Goal: Find specific page/section: Find specific page/section

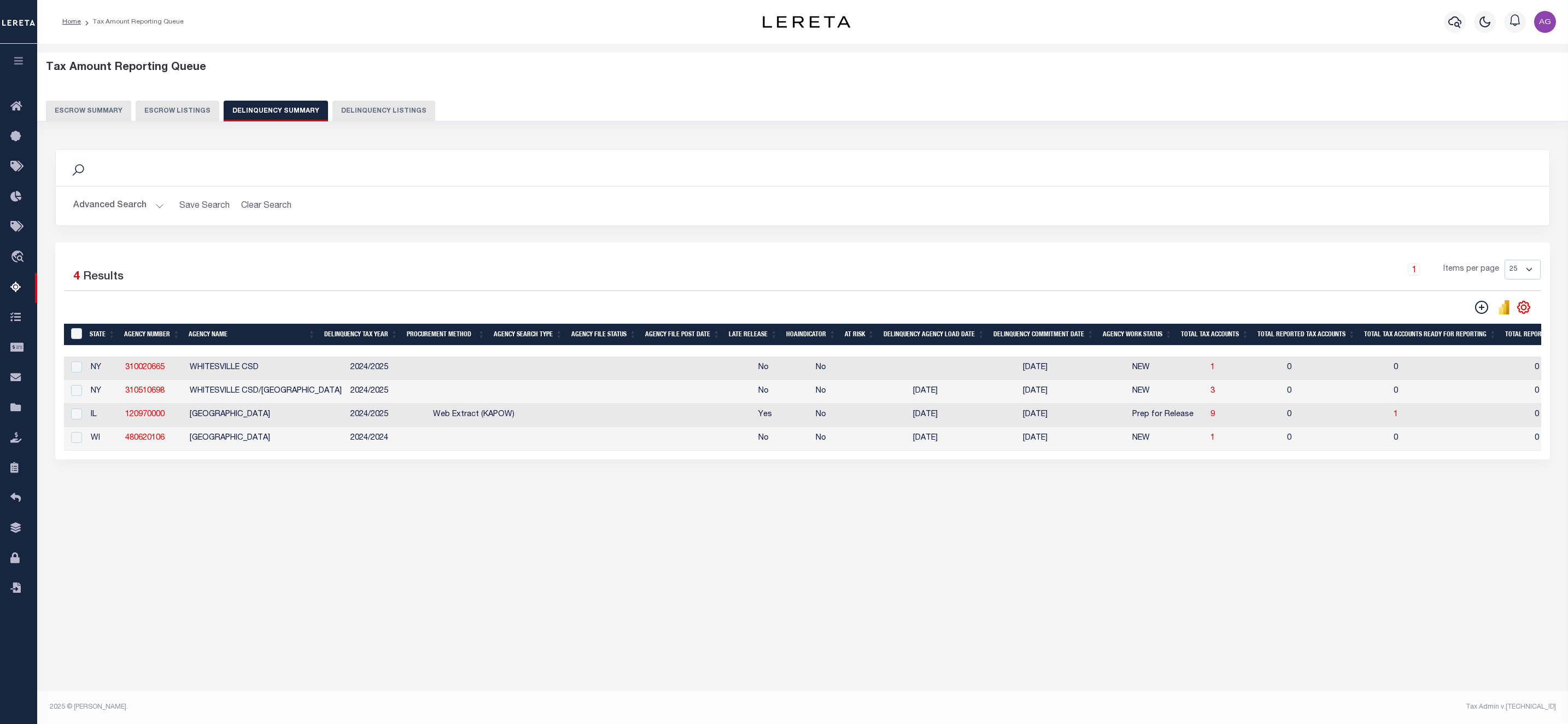
select select
click at [128, 203] on button "Advanced Search" at bounding box center [118, 205] width 91 height 21
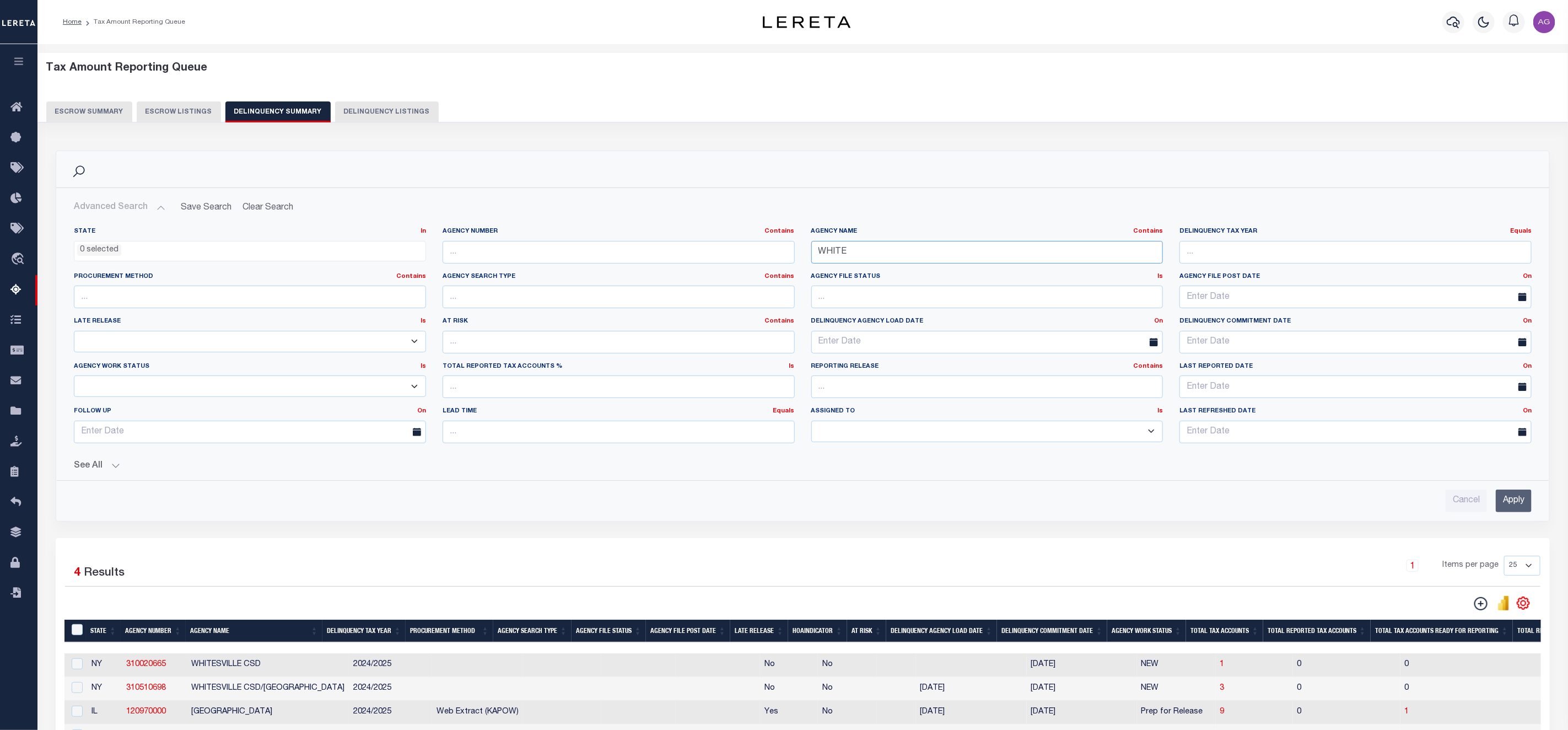
drag, startPoint x: 892, startPoint y: 257, endPoint x: 675, endPoint y: 228, distance: 218.9
click at [680, 230] on div "State In In AK AL AR AZ CA CO CT DC DE FL GA GU HI IA ID IL IN KS [GEOGRAPHIC_D…" at bounding box center [802, 340] width 1474 height 225
type input "YAPAVAI"
click at [1516, 507] on input "Apply" at bounding box center [1514, 501] width 36 height 22
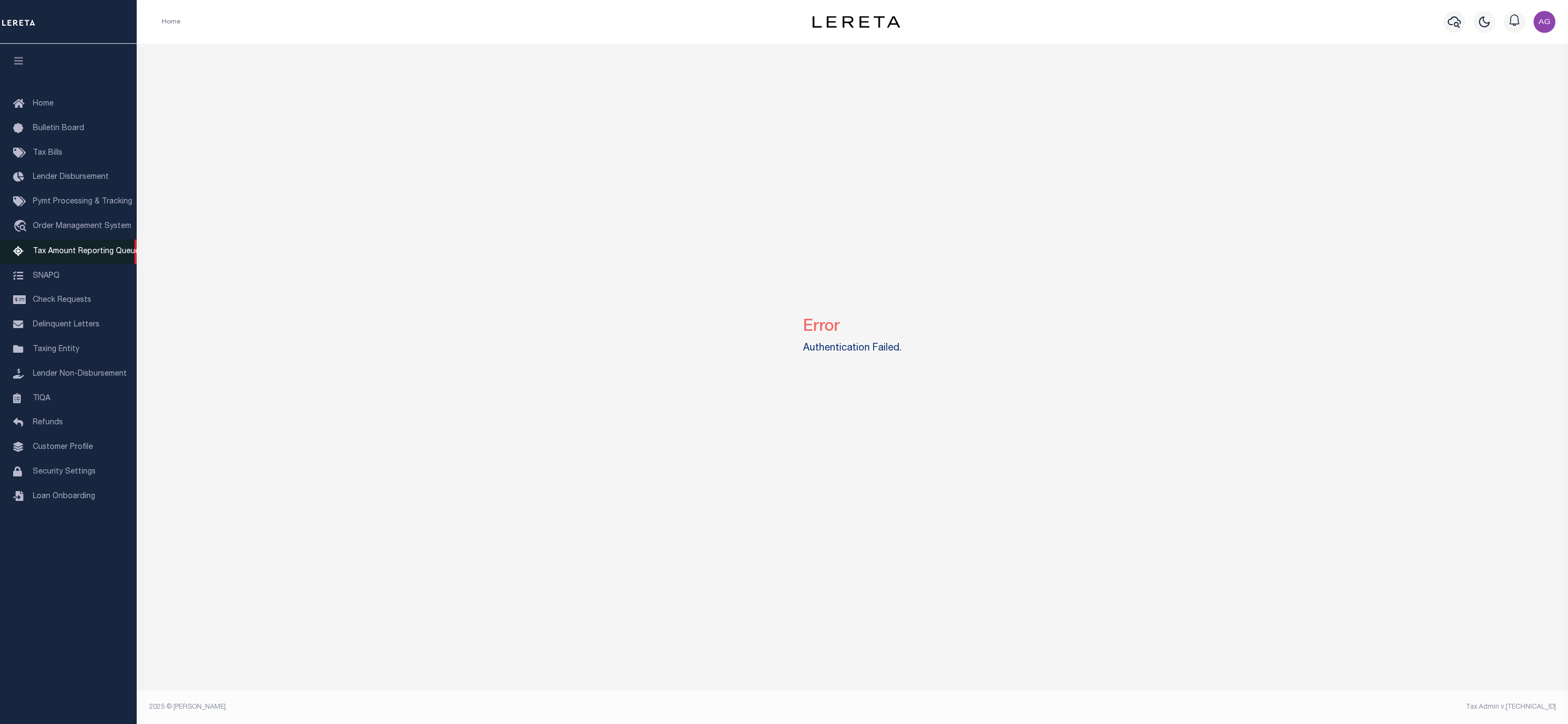
click at [78, 256] on span "Tax Amount Reporting Queue" at bounding box center [86, 251] width 106 height 8
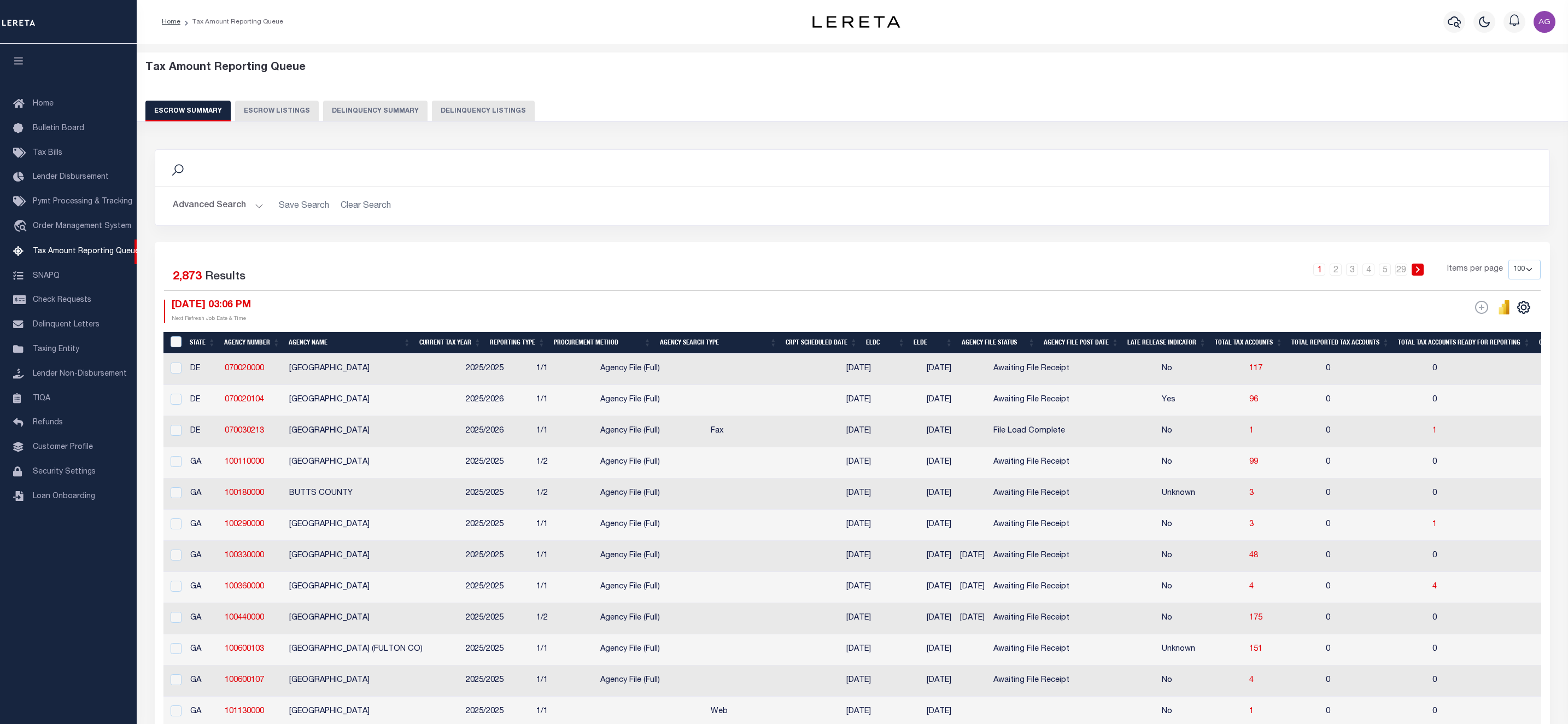
click at [395, 110] on button "Delinquency Summary" at bounding box center [375, 111] width 105 height 20
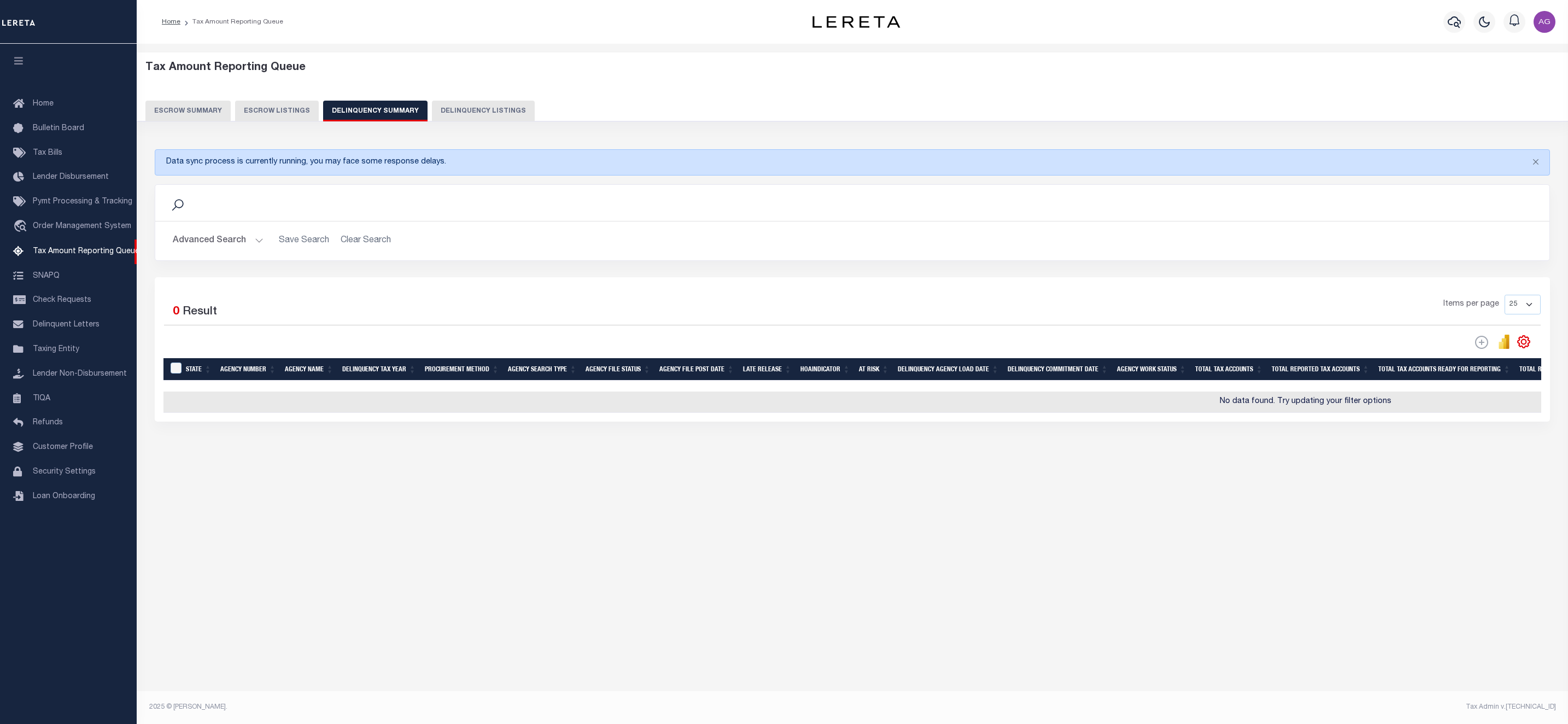
click at [219, 238] on button "Advanced Search" at bounding box center [218, 240] width 91 height 21
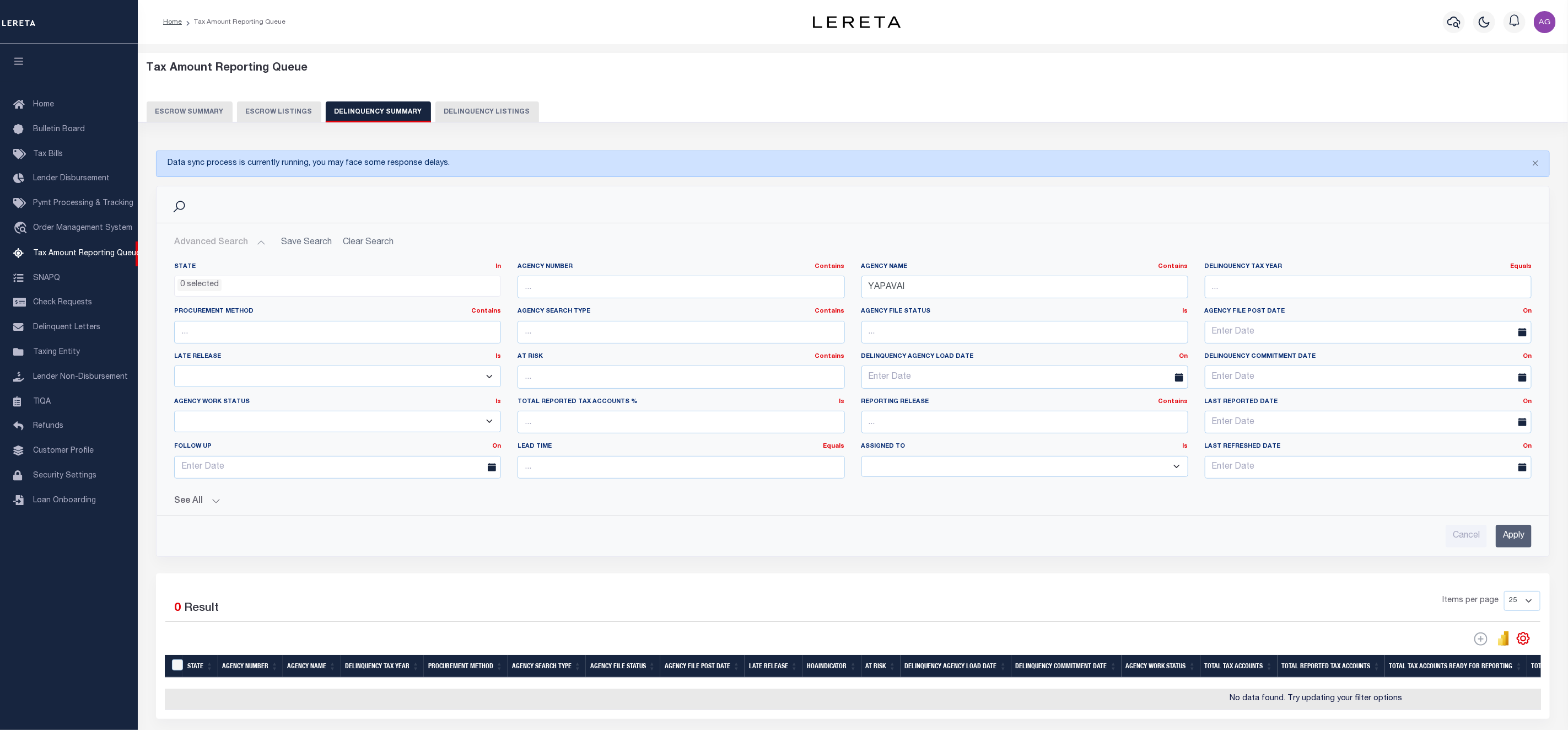
click at [1517, 546] on input "Apply" at bounding box center [1514, 536] width 36 height 22
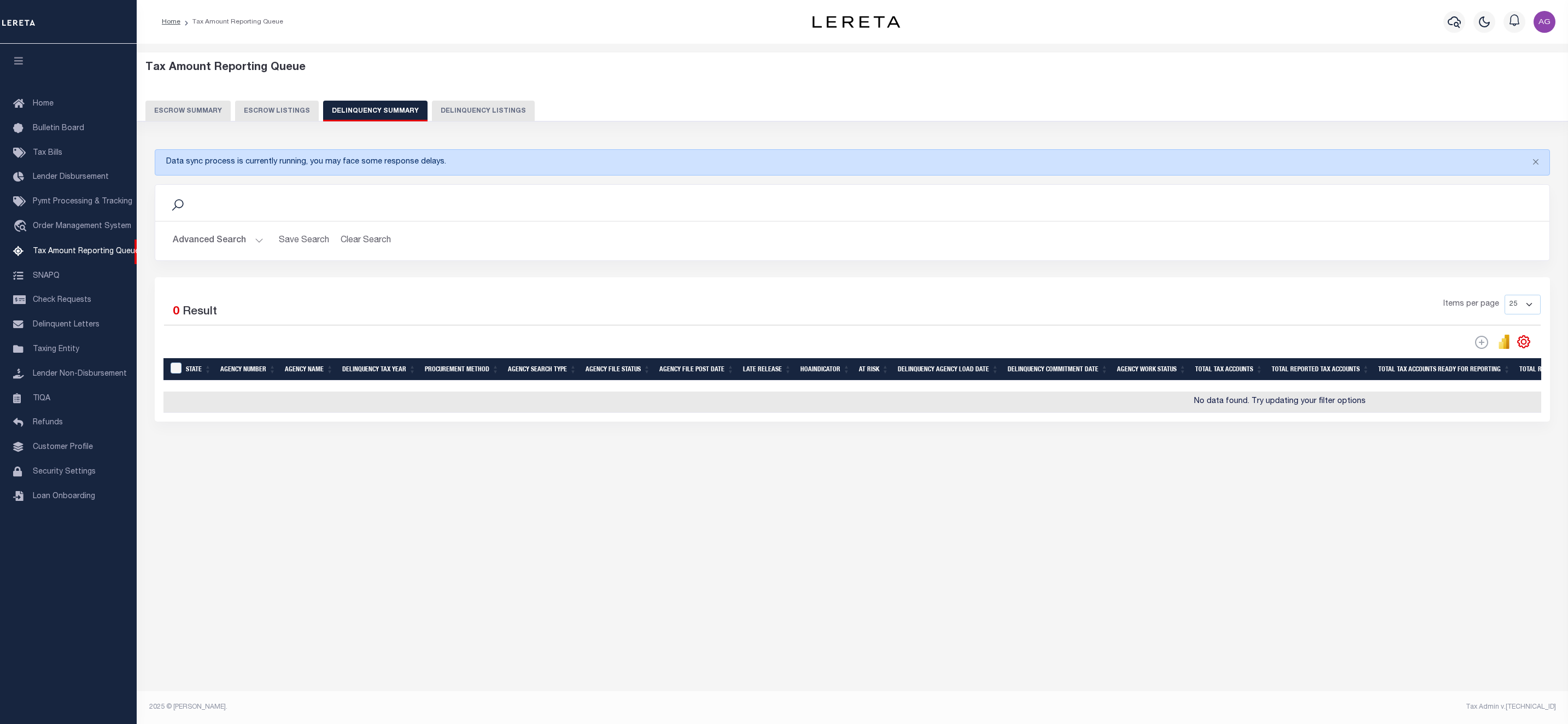
click at [249, 114] on button "Escrow Listings" at bounding box center [277, 111] width 83 height 20
select select
select select "100"
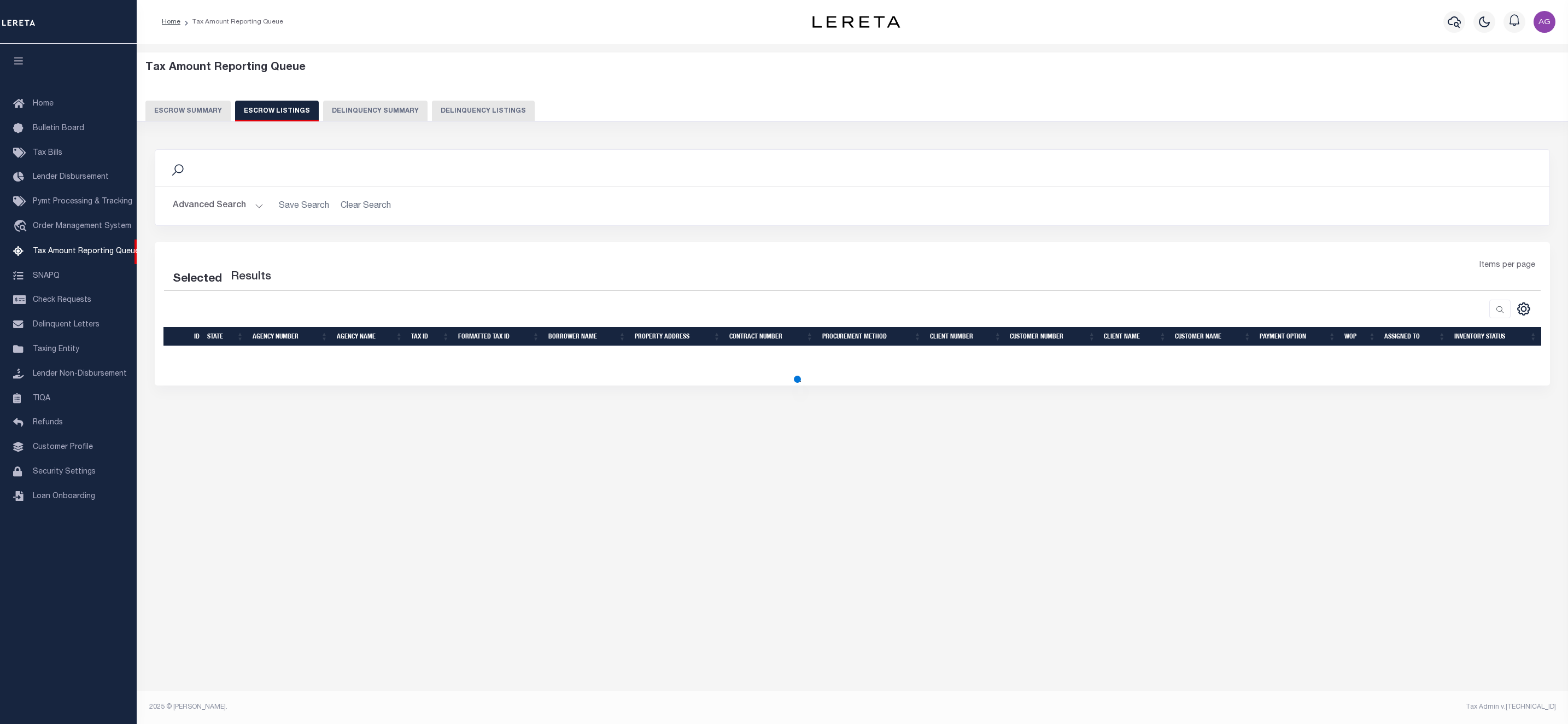
select select "100"
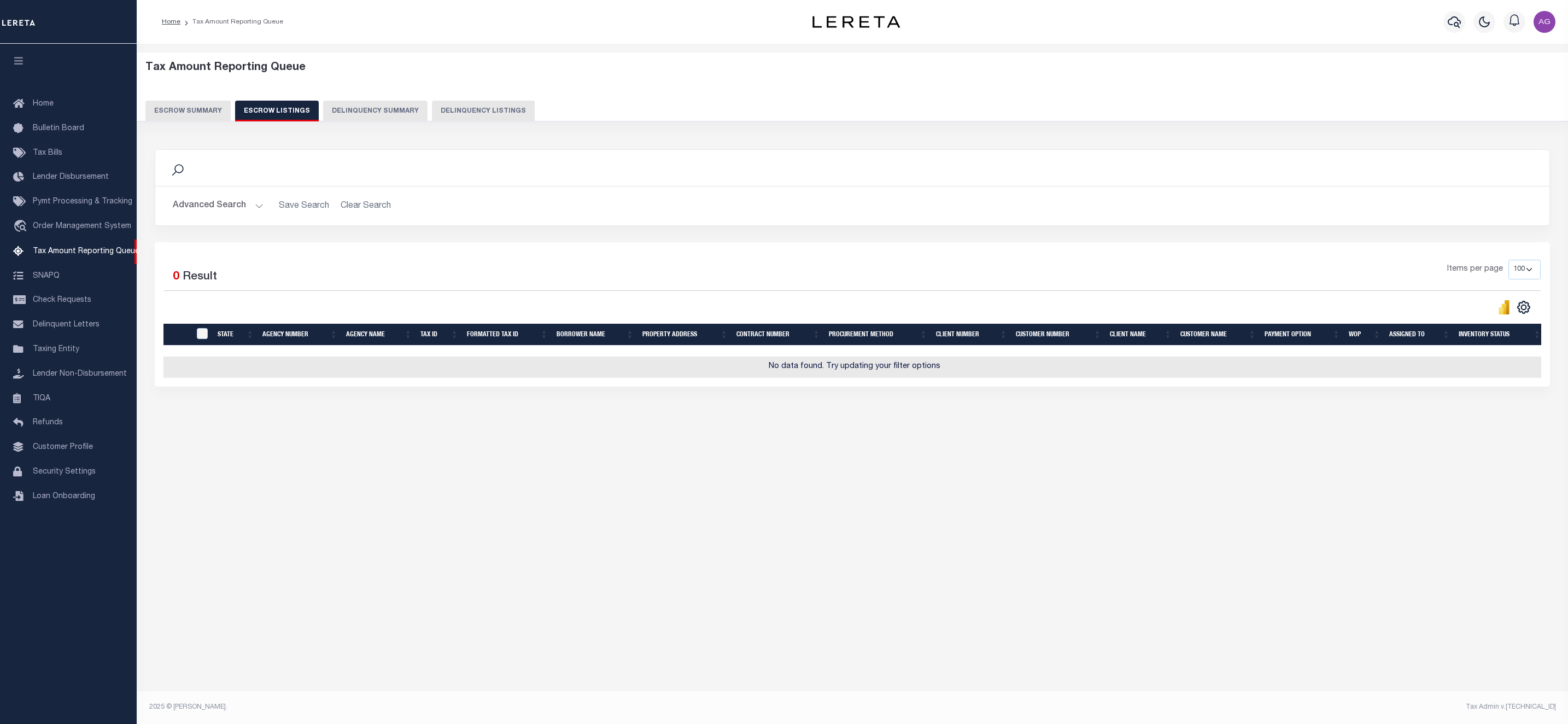
click at [230, 204] on button "Advanced Search" at bounding box center [218, 205] width 91 height 21
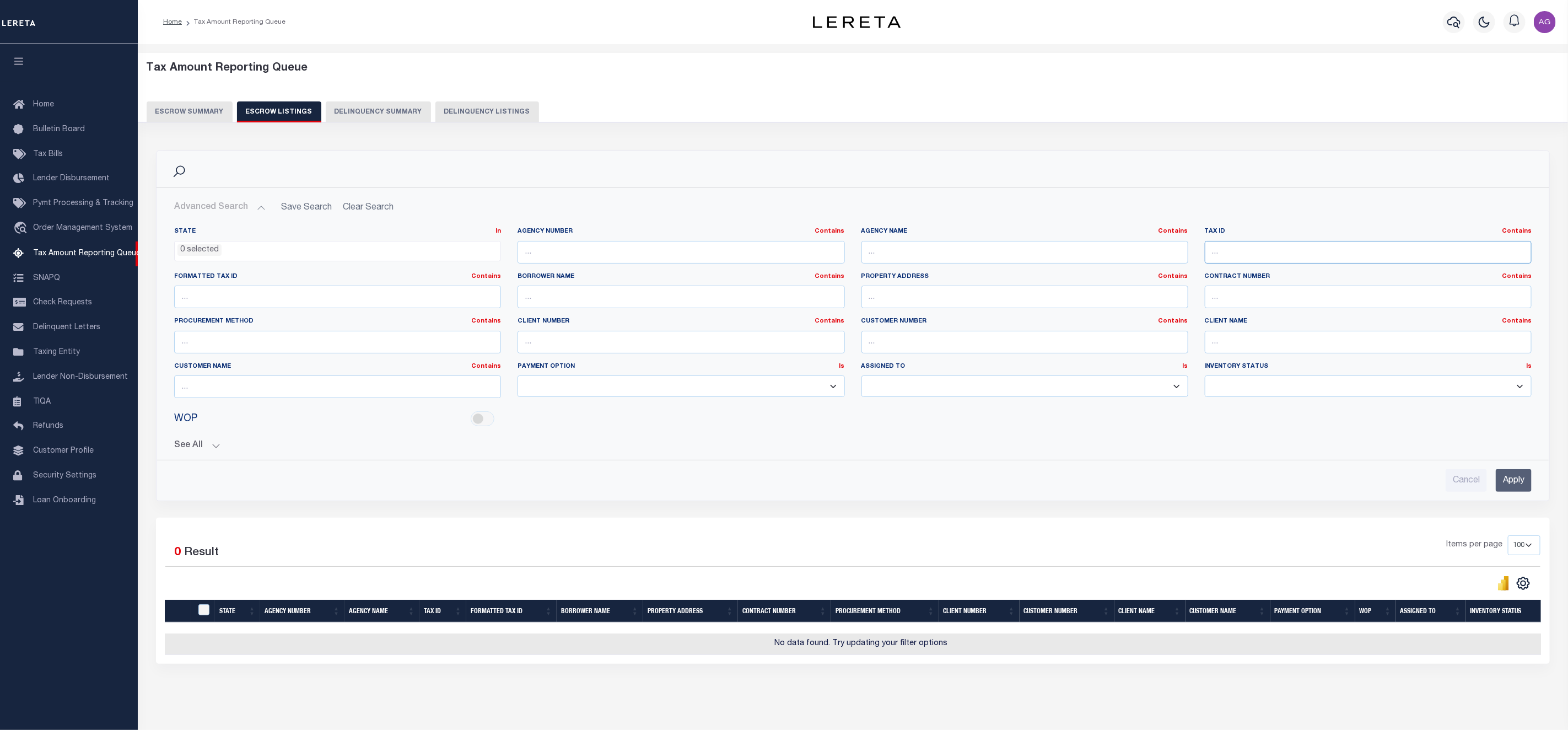
click at [1275, 250] on input "text" at bounding box center [1368, 252] width 327 height 22
paste input "L-09-31"
type input "L-09-31"
click at [1516, 484] on input "Apply" at bounding box center [1514, 481] width 36 height 22
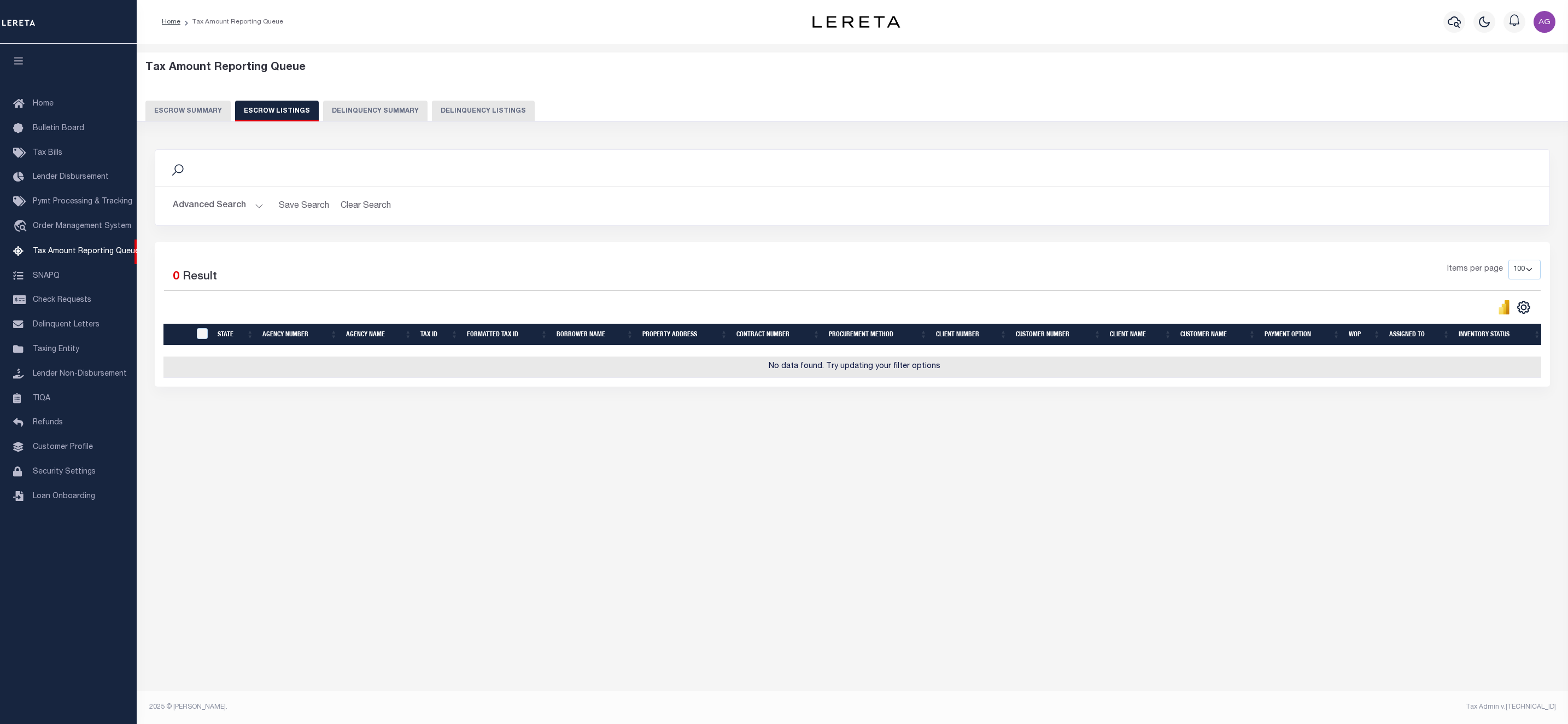
click at [233, 205] on button "Advanced Search" at bounding box center [218, 205] width 91 height 21
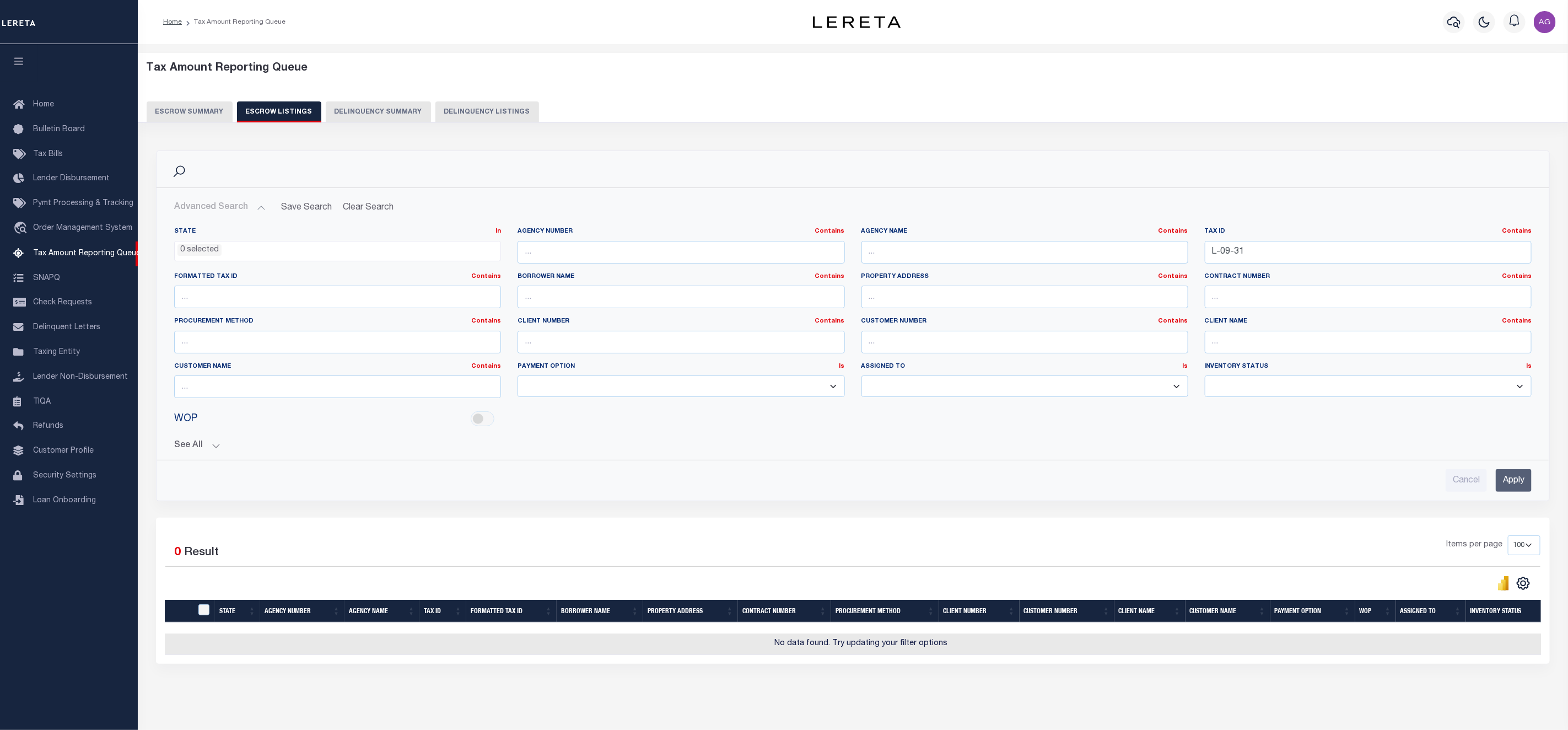
click at [200, 451] on button "See All" at bounding box center [853, 446] width 1358 height 10
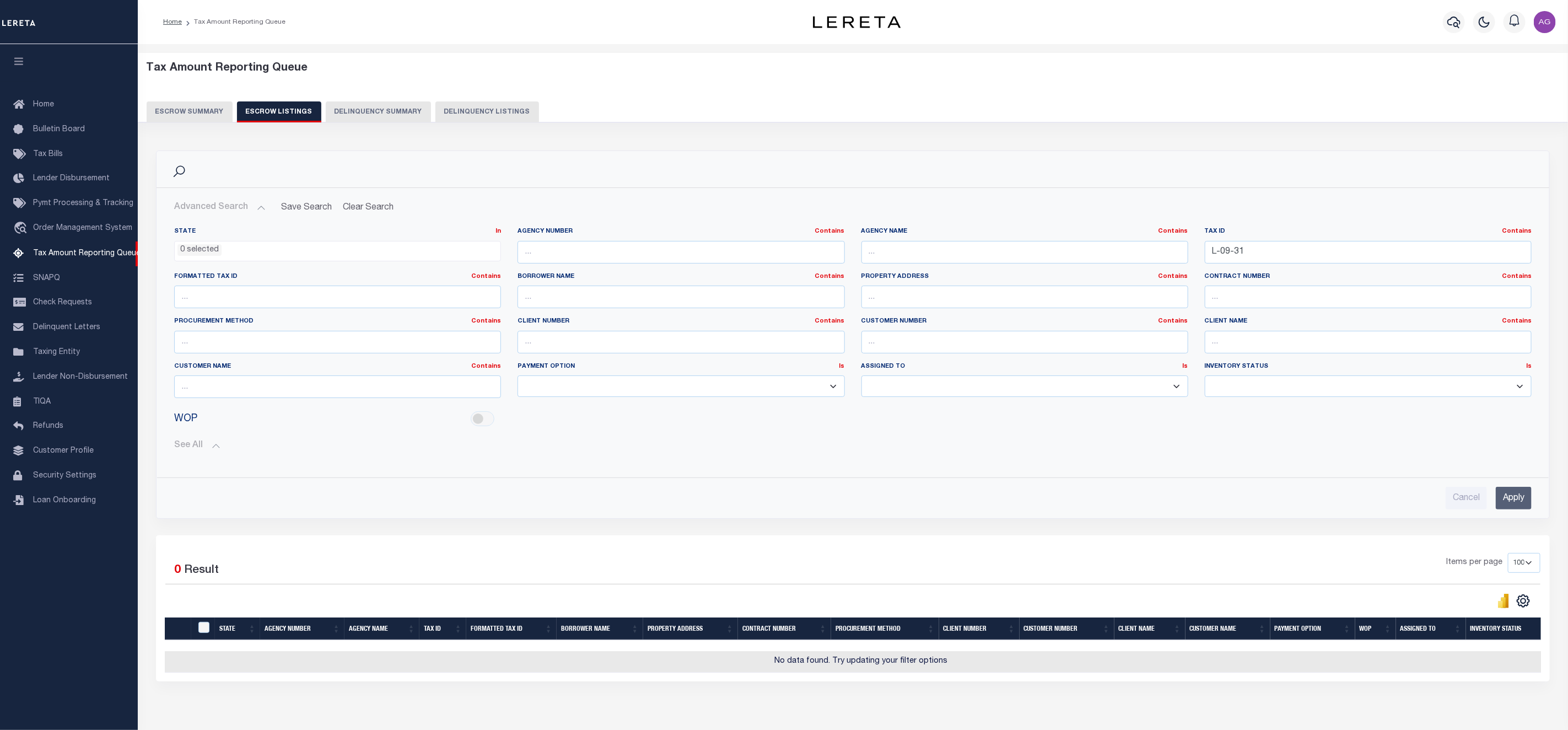
click at [1518, 491] on input "Apply" at bounding box center [1514, 498] width 36 height 22
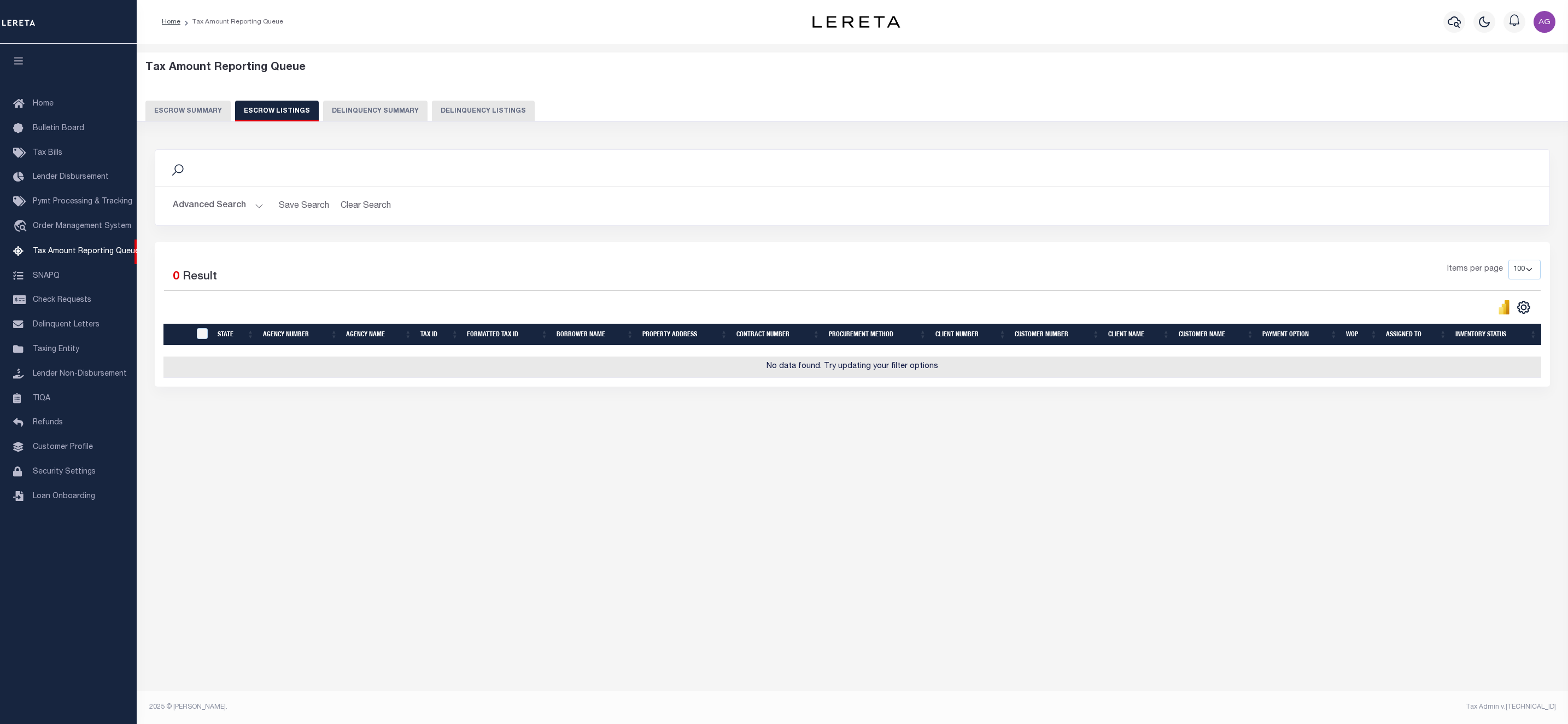
click at [466, 115] on button "Delinquency Listings" at bounding box center [483, 111] width 103 height 20
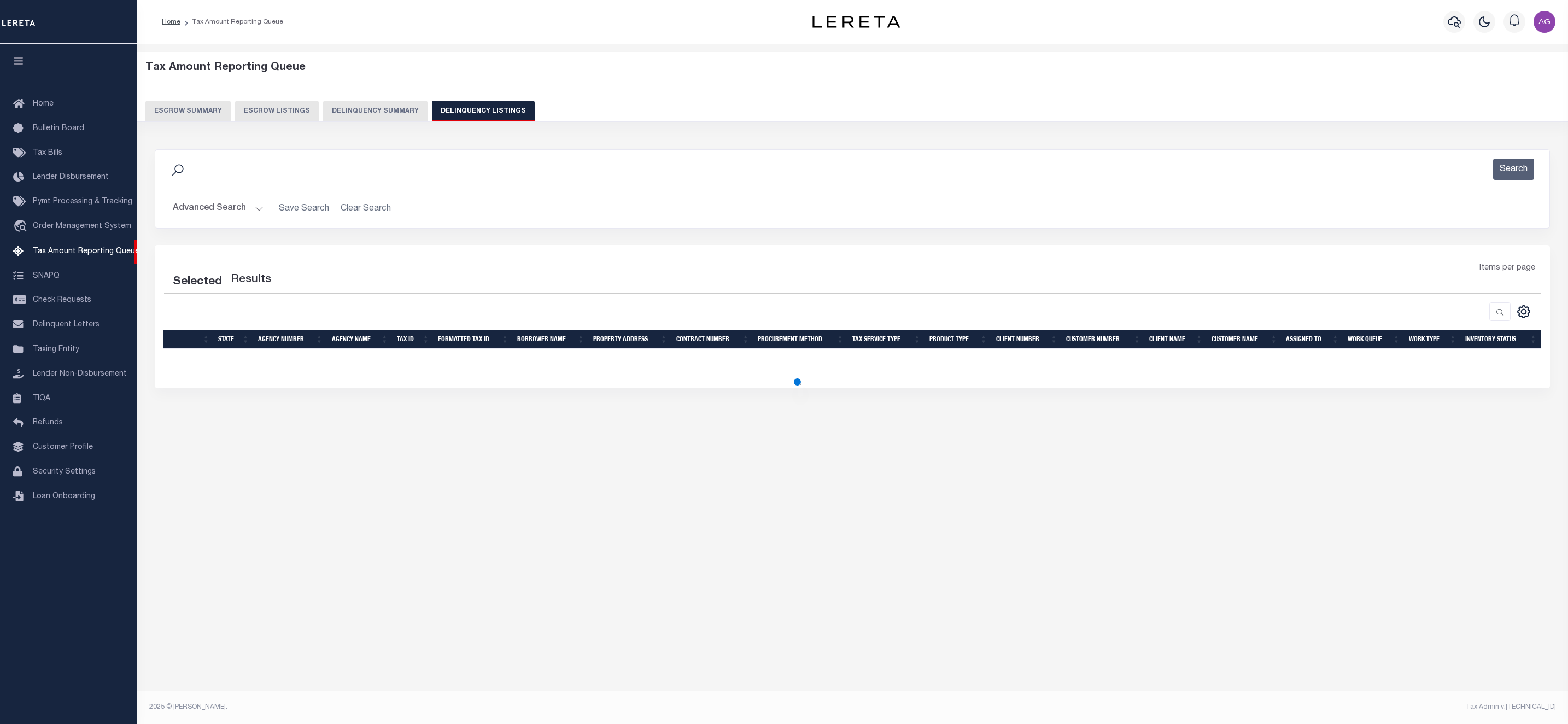
click at [368, 106] on button "Delinquency Summary" at bounding box center [375, 111] width 105 height 20
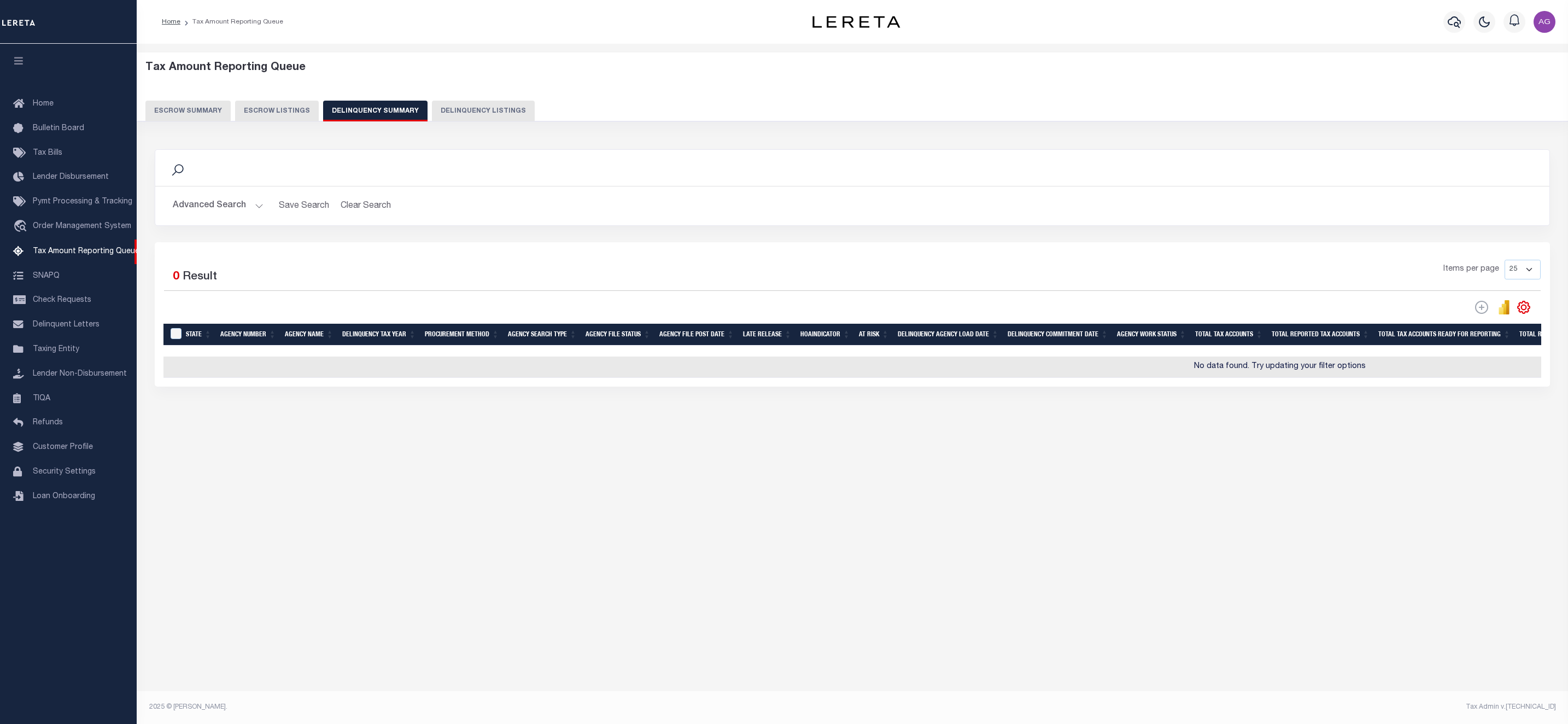
click at [455, 115] on button "Delinquency Listings" at bounding box center [483, 111] width 103 height 20
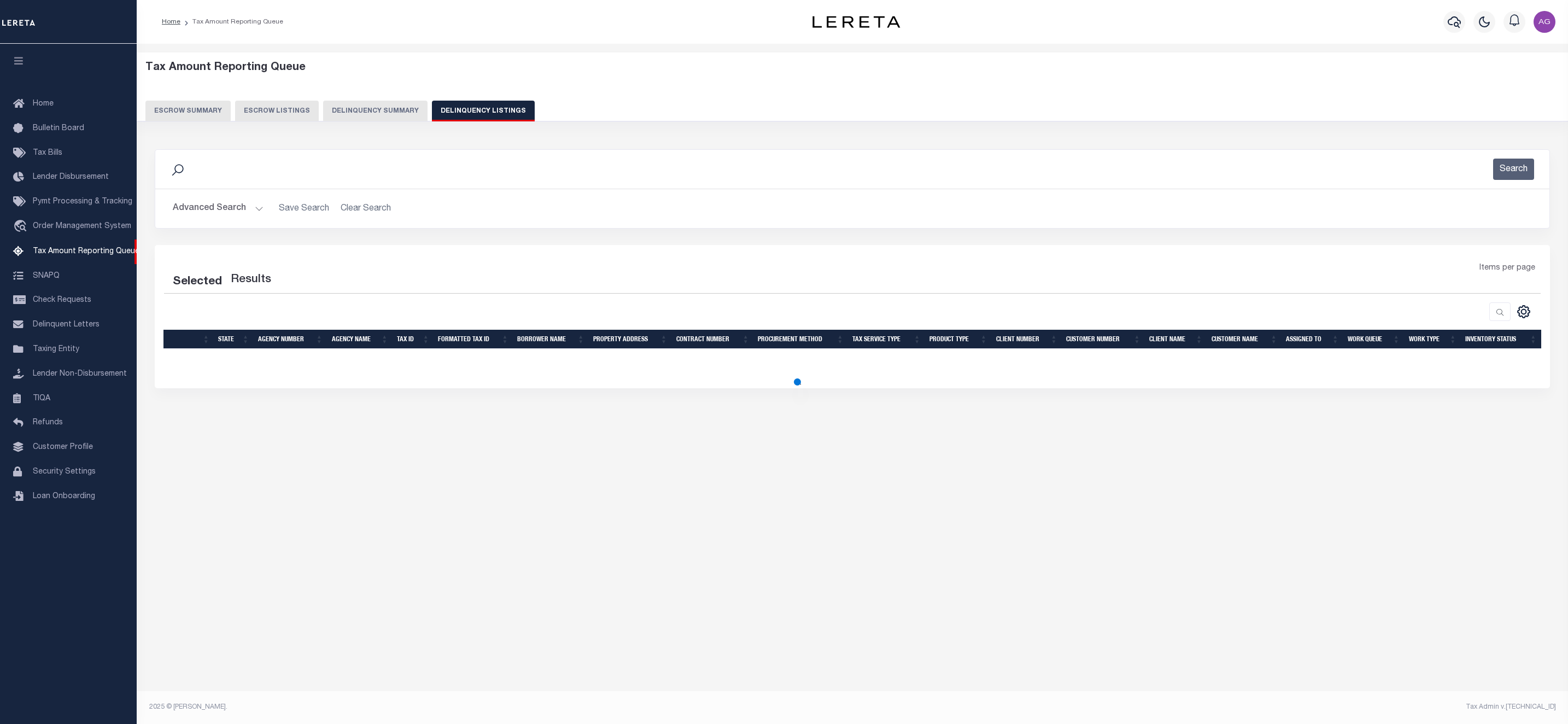
click at [380, 114] on button "Delinquency Summary" at bounding box center [375, 111] width 105 height 20
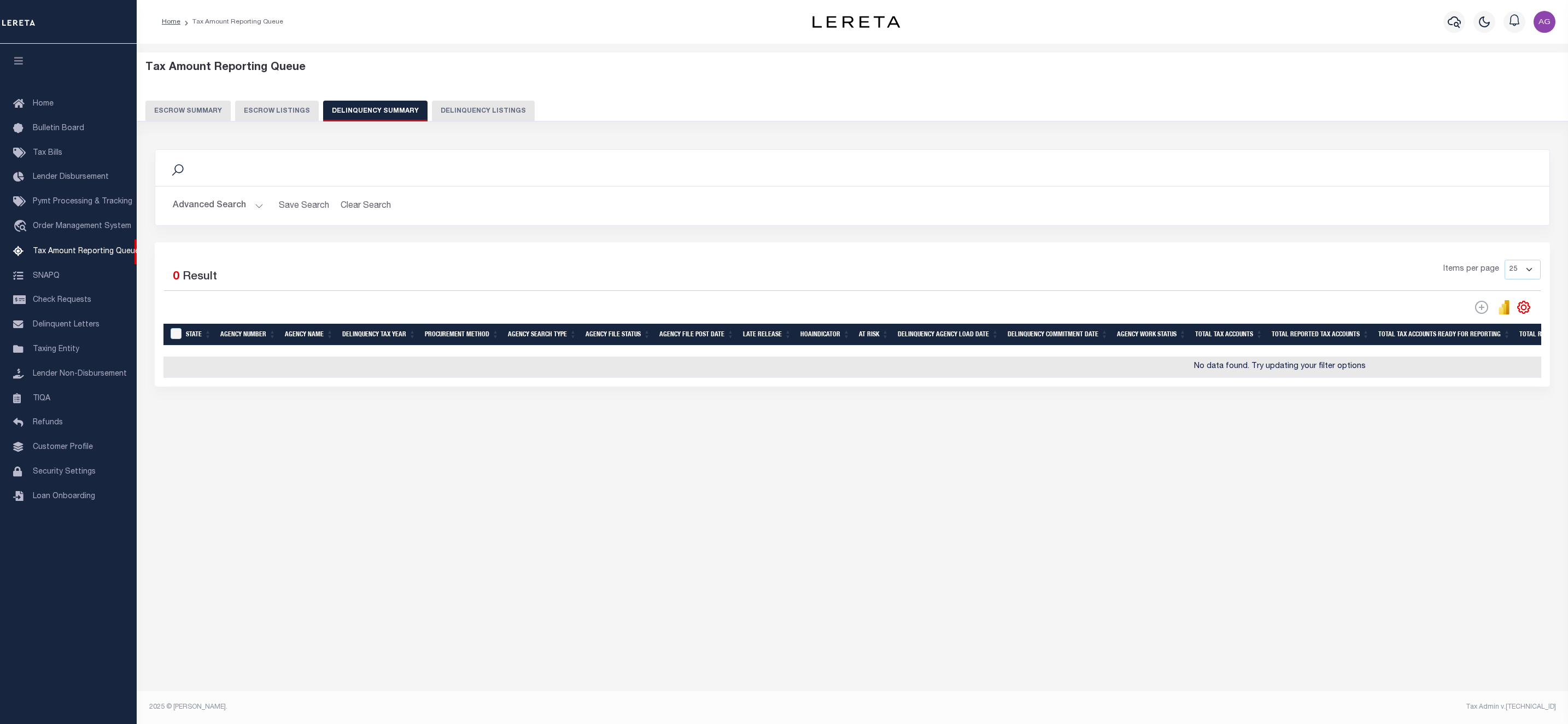
click at [226, 210] on button "Advanced Search" at bounding box center [218, 205] width 91 height 21
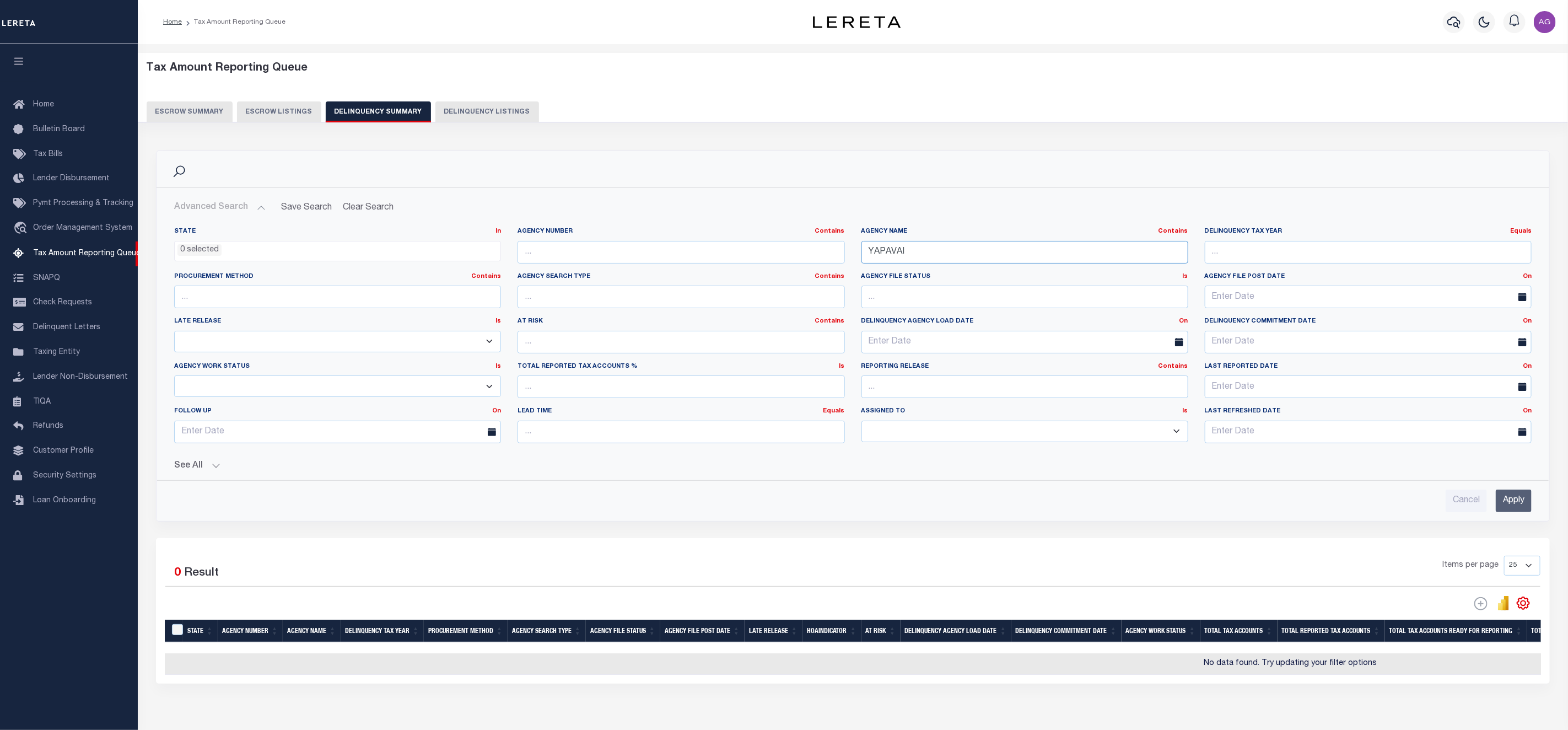
drag, startPoint x: 972, startPoint y: 252, endPoint x: 712, endPoint y: 239, distance: 260.3
click at [730, 255] on div "State In In AK AL AR AZ CA CO CT DC DE FL GA GU HI IA ID IL IN KS [GEOGRAPHIC_D…" at bounding box center [852, 340] width 1374 height 225
